Goal: Navigation & Orientation: Go to known website

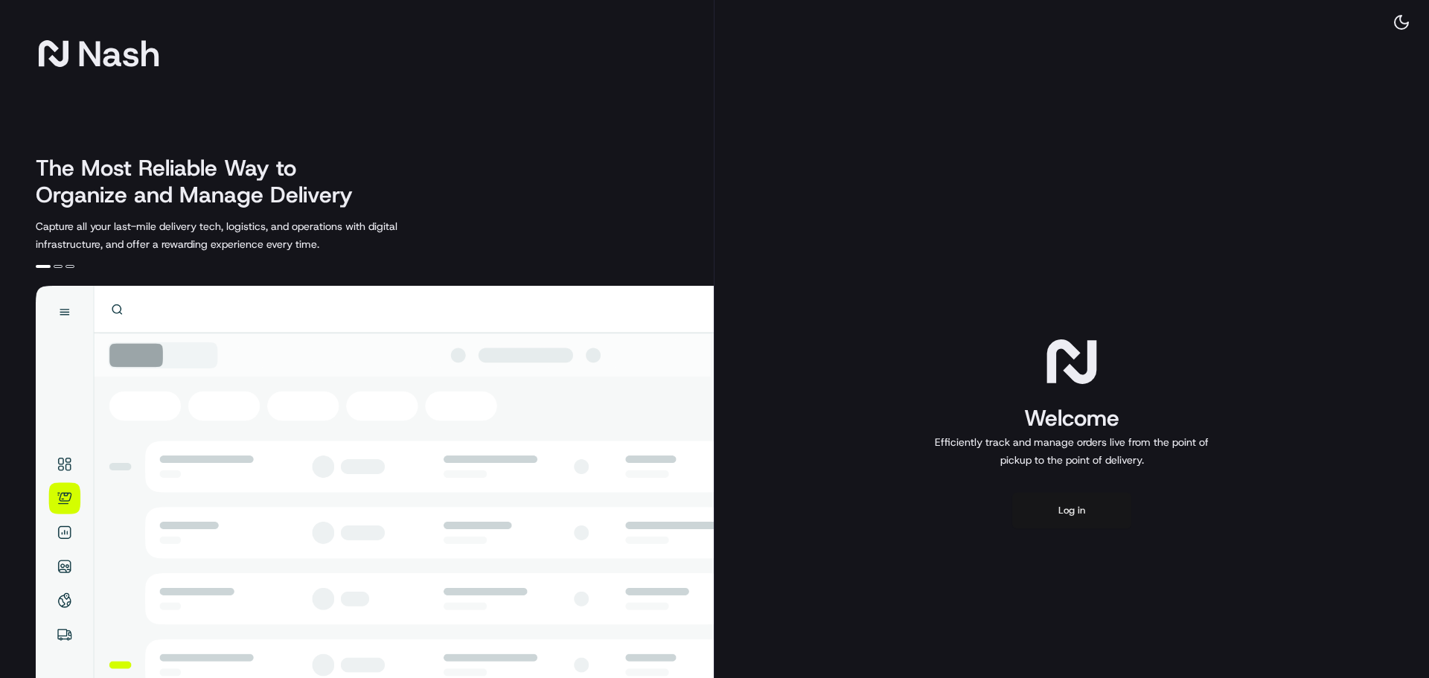
click at [1055, 514] on button "Log in" at bounding box center [1071, 511] width 119 height 36
